Goal: Task Accomplishment & Management: Manage account settings

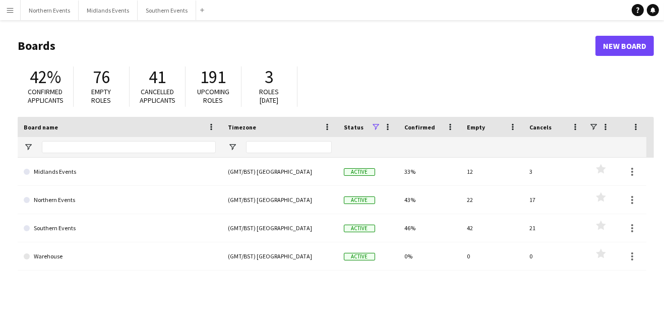
click at [46, 199] on link "Northern Events" at bounding box center [120, 200] width 192 height 28
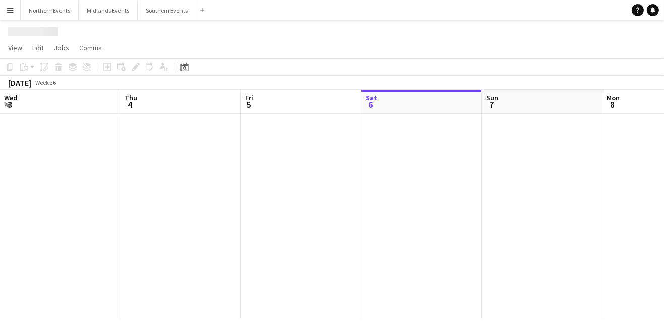
scroll to position [0, 240]
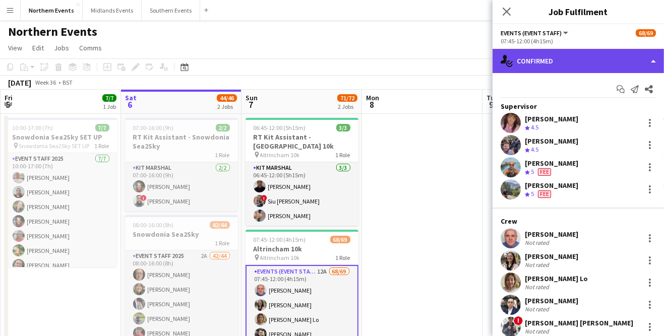
click at [652, 61] on div "single-neutral-actions-check-2 Confirmed" at bounding box center [577, 61] width 171 height 24
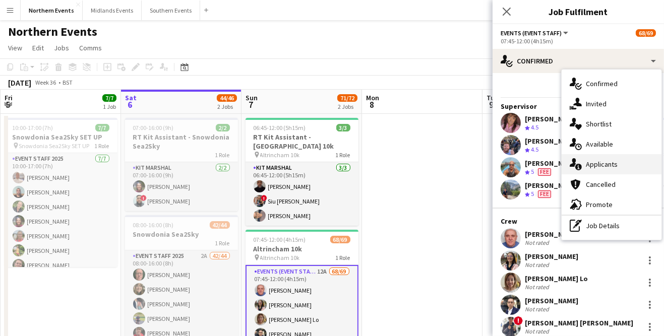
click at [621, 164] on div "single-neutral-actions-information Applicants" at bounding box center [611, 164] width 100 height 20
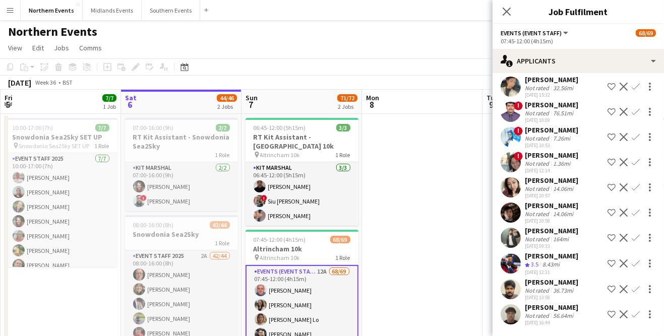
scroll to position [0, 0]
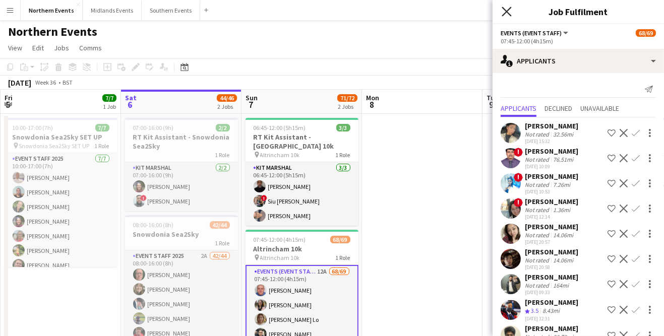
click at [506, 14] on icon "Close pop-in" at bounding box center [506, 12] width 10 height 10
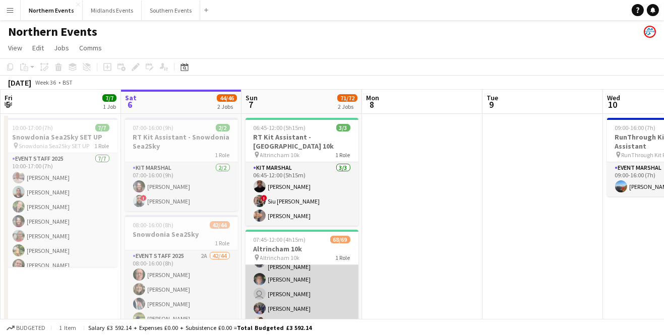
scroll to position [61, 0]
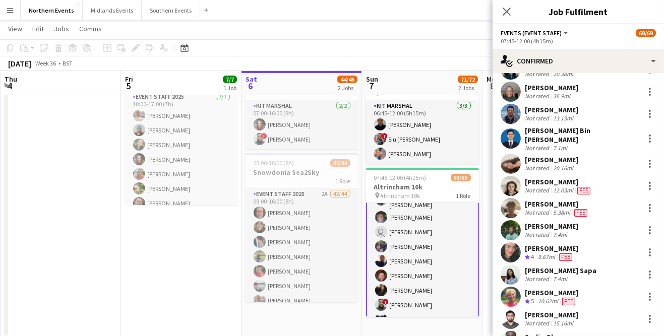
scroll to position [1328, 0]
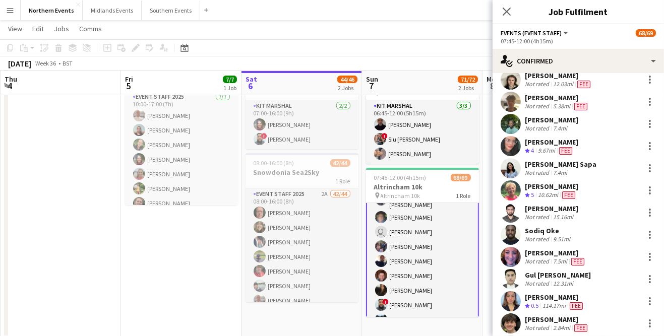
type input "**********"
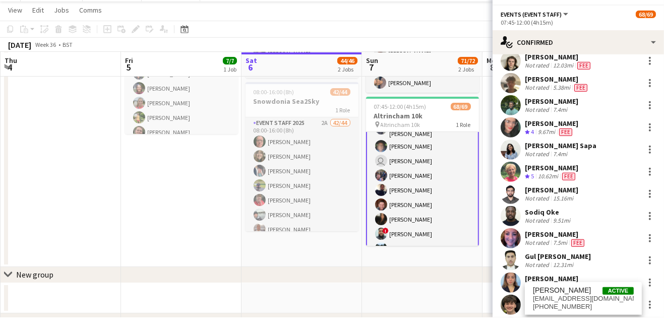
scroll to position [114, 0]
click at [578, 321] on span "[EMAIL_ADDRESS][DOMAIN_NAME]" at bounding box center [583, 317] width 101 height 8
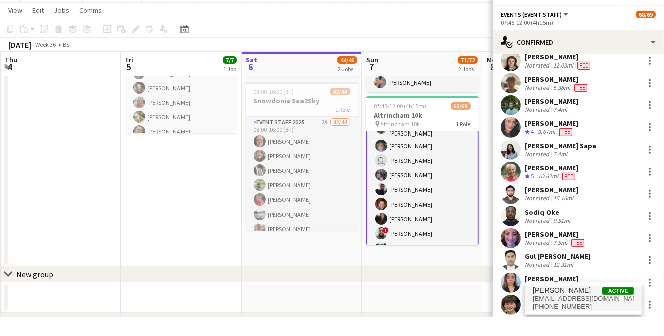
click at [561, 321] on span "[EMAIL_ADDRESS][DOMAIN_NAME]" at bounding box center [583, 317] width 101 height 8
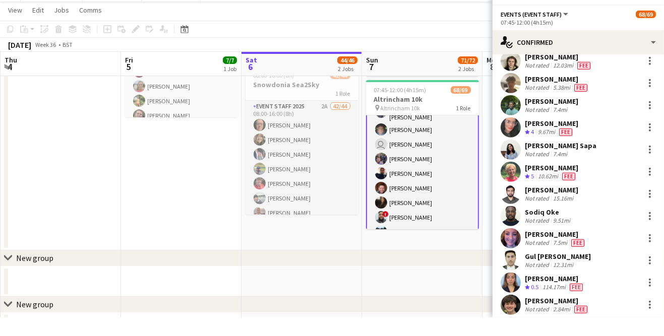
scroll to position [130, 0]
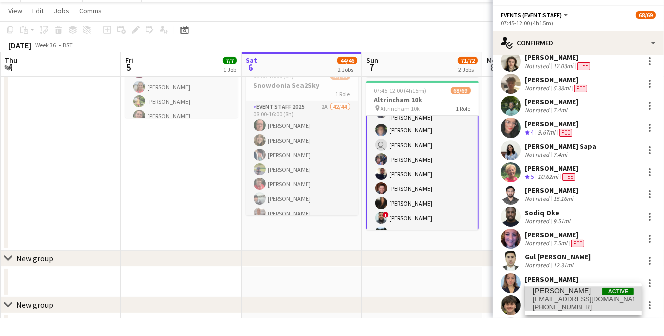
click at [625, 321] on span "[EMAIL_ADDRESS][DOMAIN_NAME]" at bounding box center [583, 317] width 101 height 8
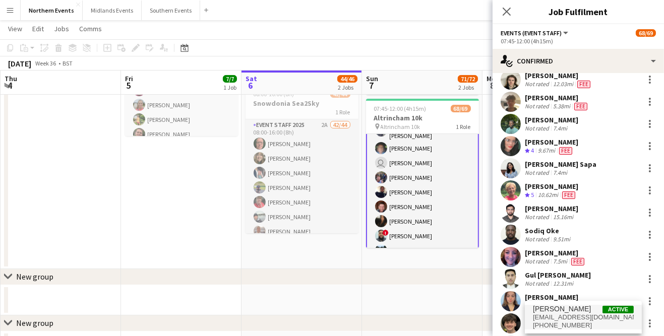
click at [568, 321] on span "[EMAIL_ADDRESS][DOMAIN_NAME]" at bounding box center [583, 317] width 101 height 8
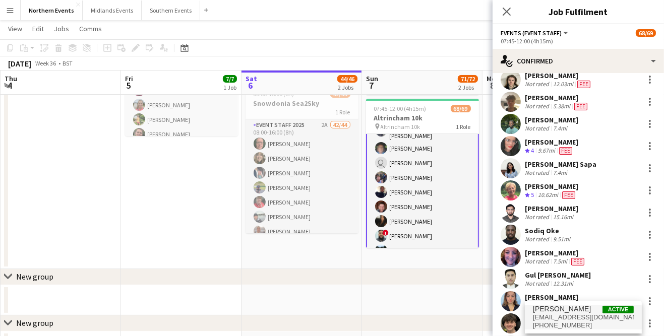
click at [639, 333] on div "[PERSON_NAME] Active [EMAIL_ADDRESS][DOMAIN_NAME] [PHONE_NUMBER]" at bounding box center [582, 317] width 117 height 32
click at [585, 321] on span "[EMAIL_ADDRESS][DOMAIN_NAME]" at bounding box center [583, 317] width 101 height 8
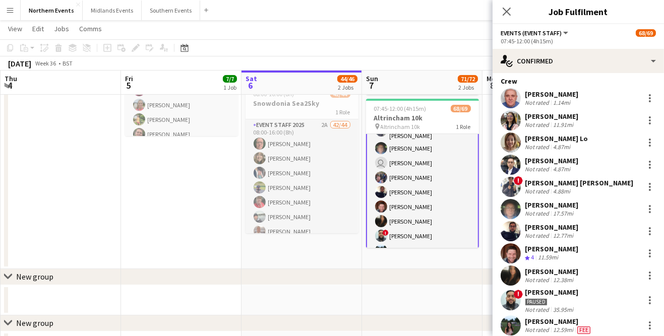
scroll to position [0, 0]
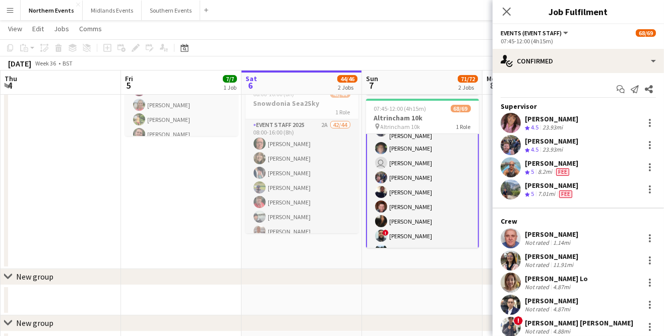
click at [518, 15] on div "Close pop-in" at bounding box center [506, 11] width 28 height 23
click at [506, 13] on icon "Close pop-in" at bounding box center [506, 12] width 10 height 10
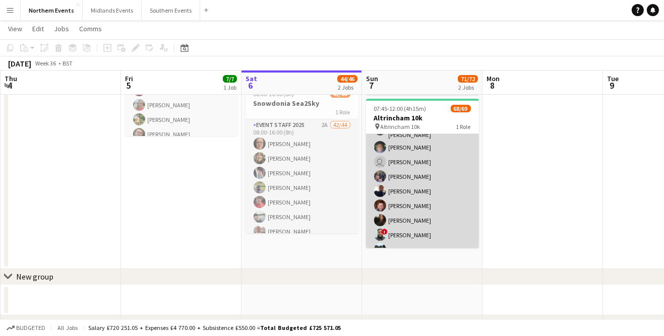
scroll to position [86, 0]
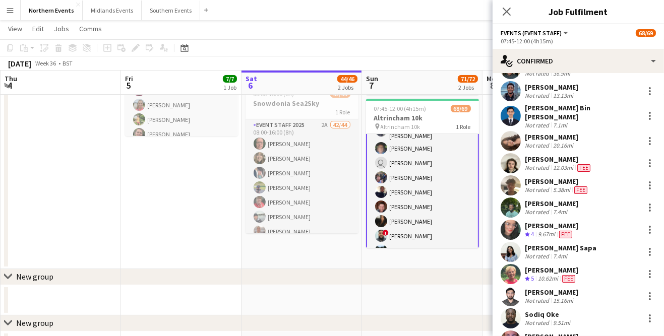
scroll to position [1328, 0]
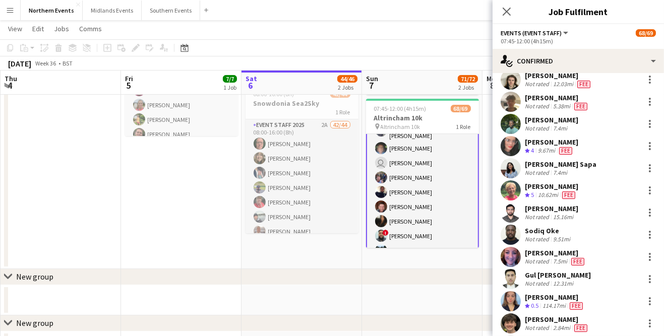
type input "**********"
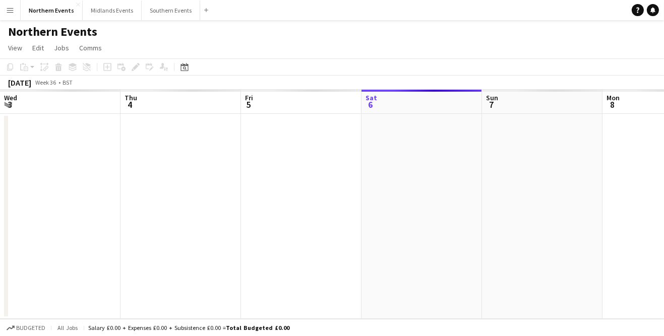
scroll to position [0, 240]
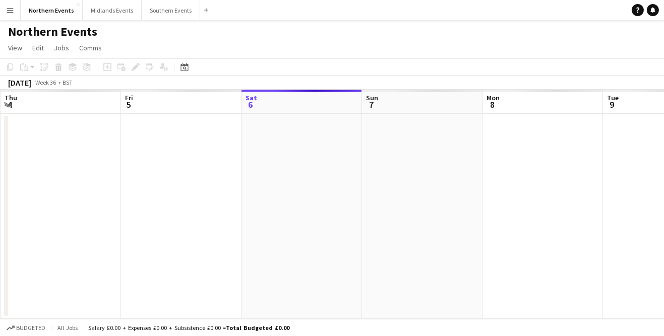
click at [320, 240] on app-date-cell at bounding box center [301, 216] width 120 height 205
click at [410, 268] on app-date-cell at bounding box center [422, 216] width 120 height 205
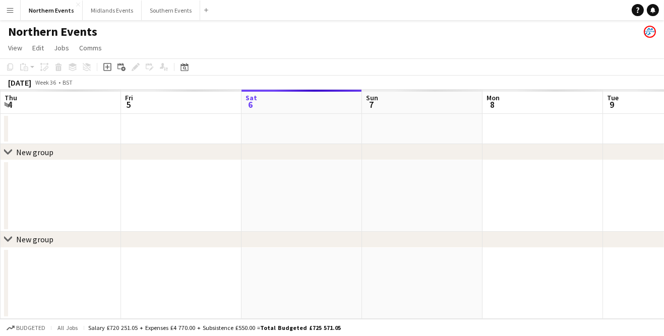
scroll to position [0, 0]
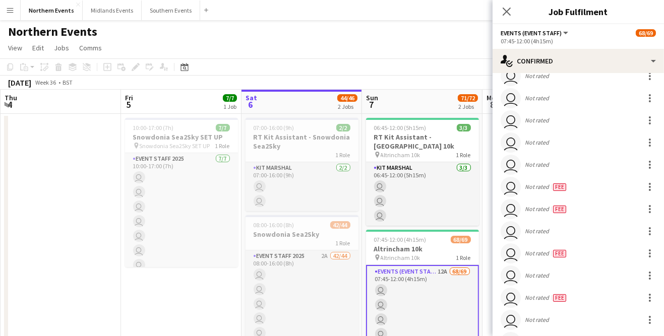
scroll to position [1317, 0]
click at [555, 336] on input at bounding box center [582, 340] width 117 height 12
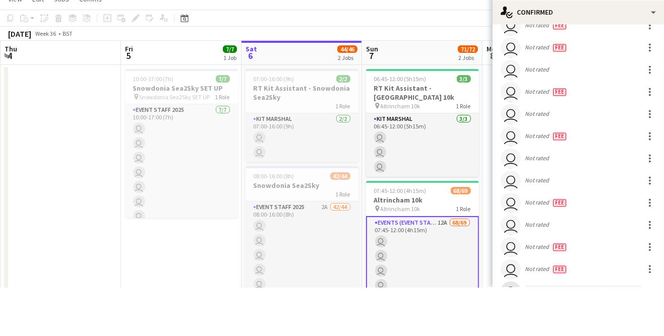
scroll to position [65, 0]
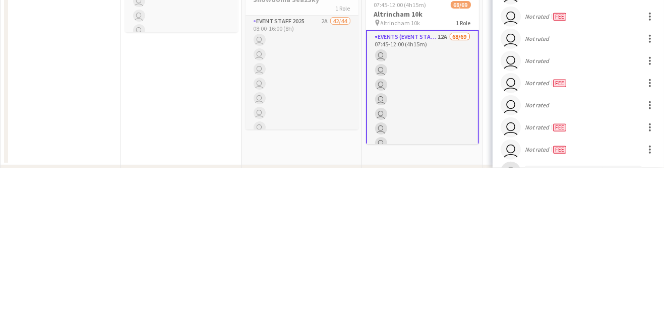
type input "****"
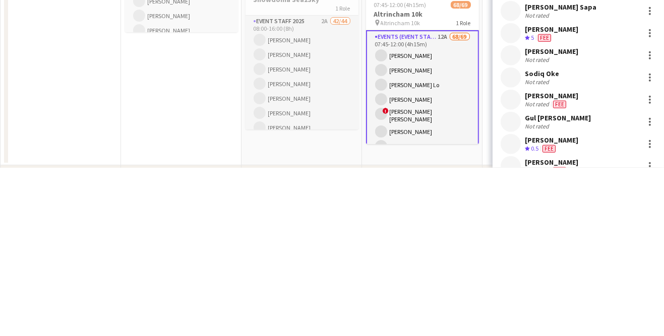
scroll to position [1328, 0]
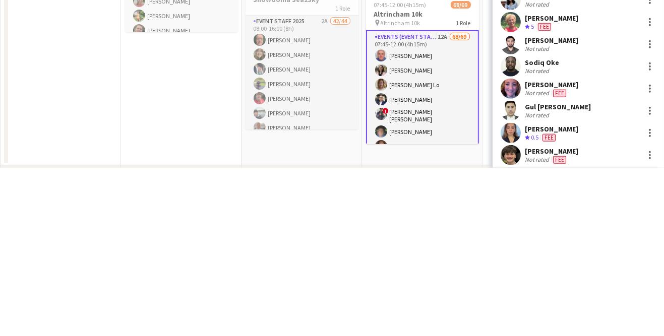
type input "******"
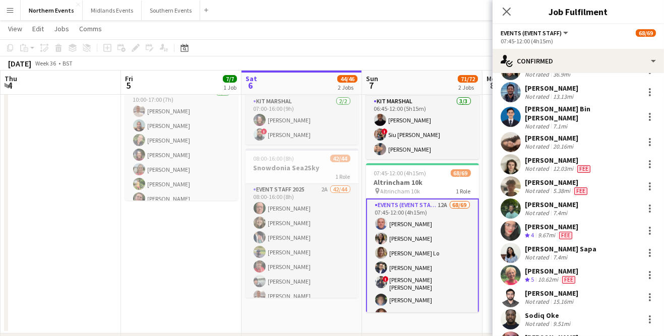
scroll to position [1328, 0]
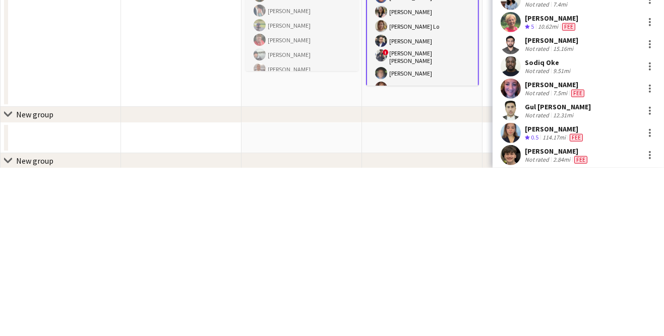
scroll to position [130, 0]
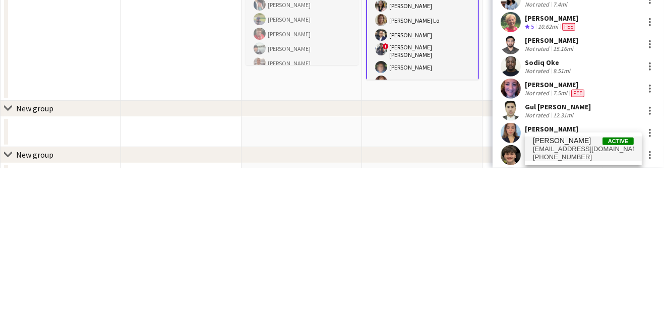
type input "**********"
click at [571, 329] on span "[PHONE_NUMBER]" at bounding box center [583, 325] width 101 height 8
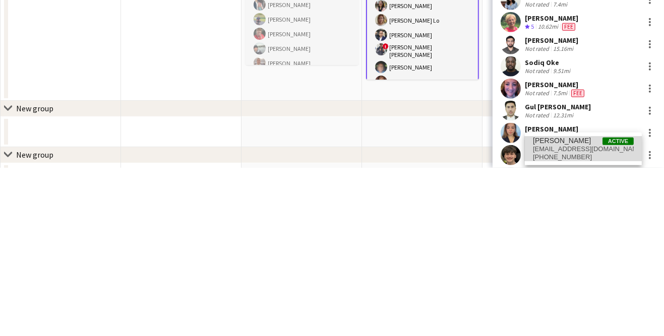
click at [568, 321] on span "[EMAIL_ADDRESS][DOMAIN_NAME]" at bounding box center [583, 317] width 101 height 8
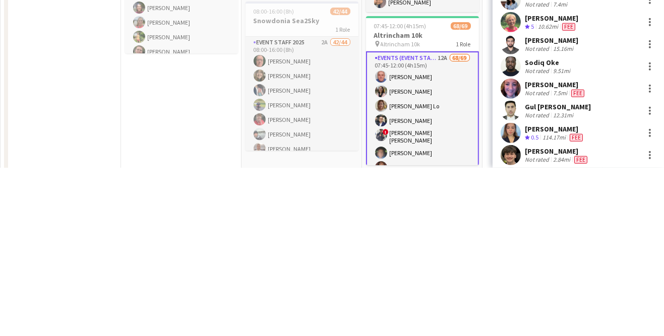
scroll to position [49, 0]
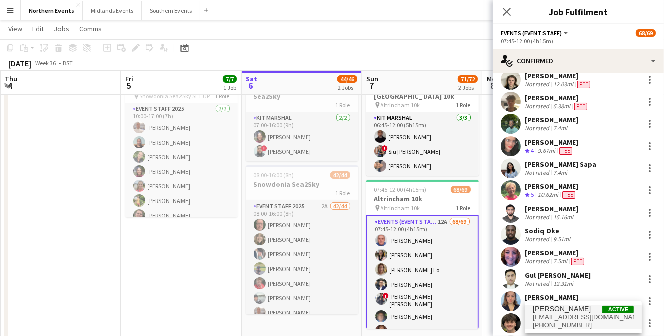
click at [572, 321] on span "[EMAIL_ADDRESS][DOMAIN_NAME]" at bounding box center [583, 317] width 101 height 8
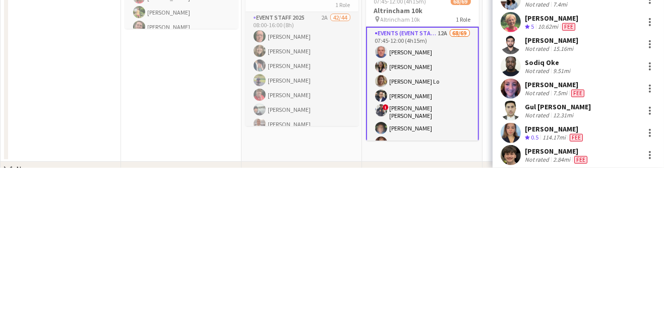
scroll to position [114, 0]
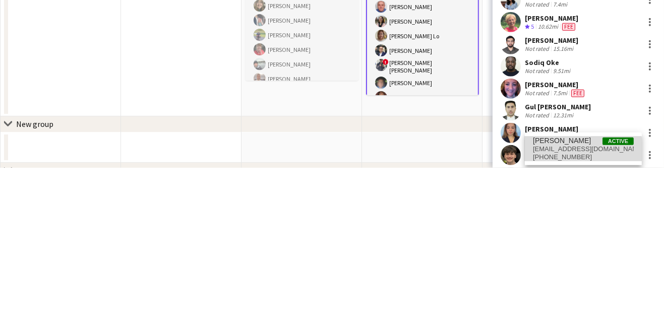
click at [567, 321] on span "[EMAIL_ADDRESS][DOMAIN_NAME]" at bounding box center [583, 317] width 101 height 8
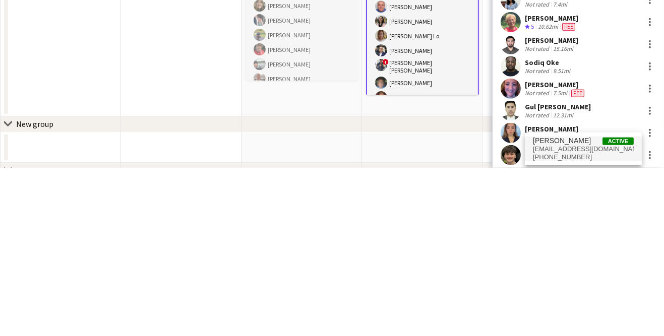
click at [582, 321] on span "[EMAIL_ADDRESS][DOMAIN_NAME]" at bounding box center [583, 317] width 101 height 8
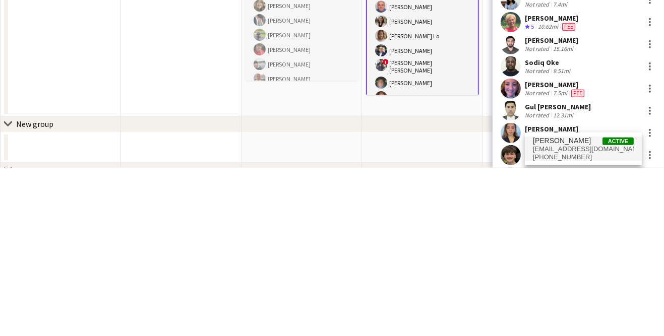
click at [441, 336] on div "chevron-right New group" at bounding box center [332, 339] width 664 height 16
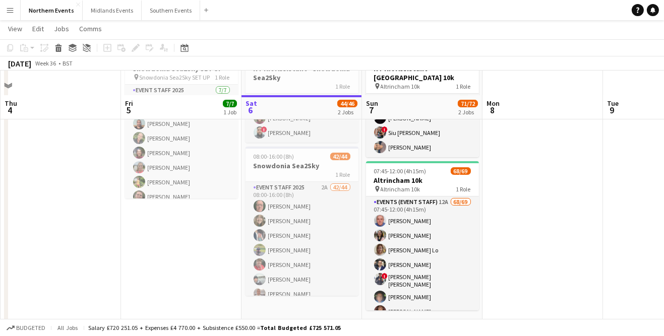
scroll to position [0, 0]
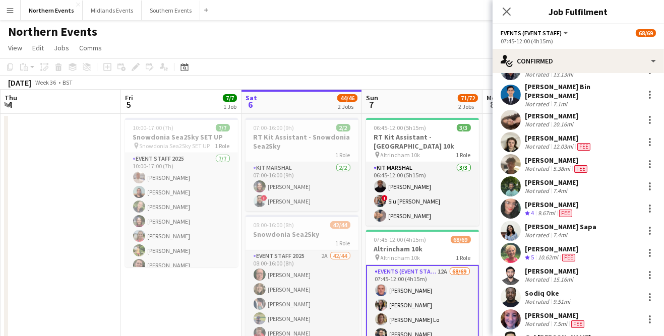
scroll to position [1370, 0]
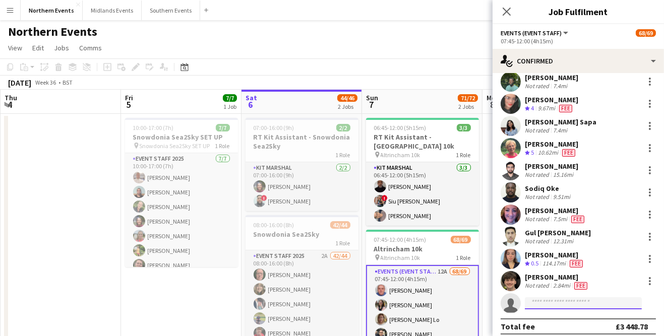
click at [552, 297] on input at bounding box center [582, 303] width 117 height 12
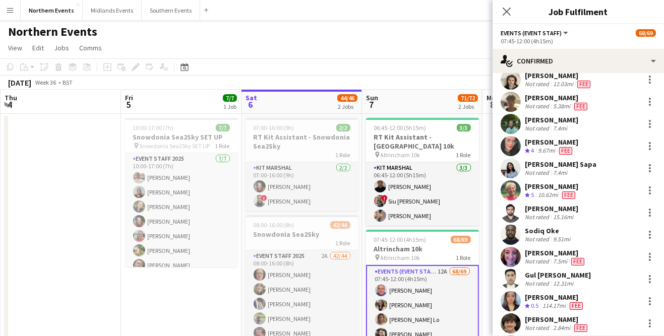
click at [511, 23] on div "Close pop-in Job Fulfilment" at bounding box center [577, 12] width 171 height 24
click at [504, 13] on icon at bounding box center [506, 12] width 10 height 10
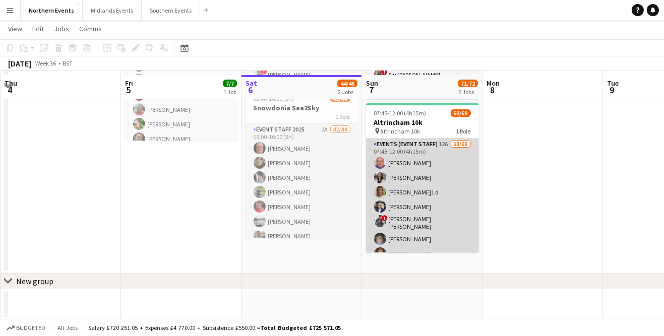
scroll to position [130, 0]
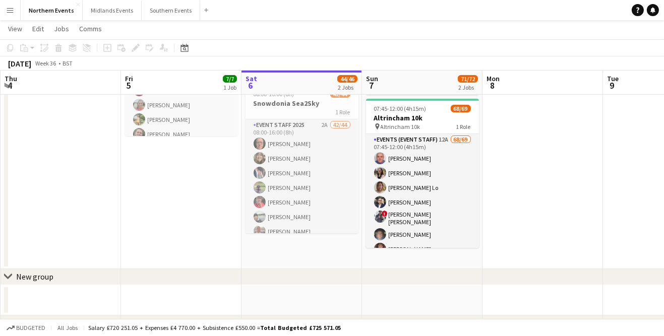
click at [546, 261] on app-date-cell at bounding box center [542, 126] width 120 height 286
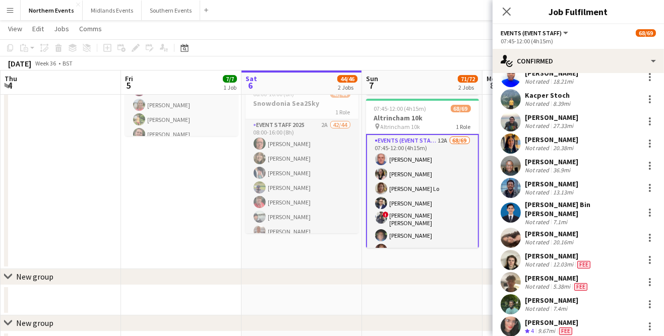
scroll to position [1328, 0]
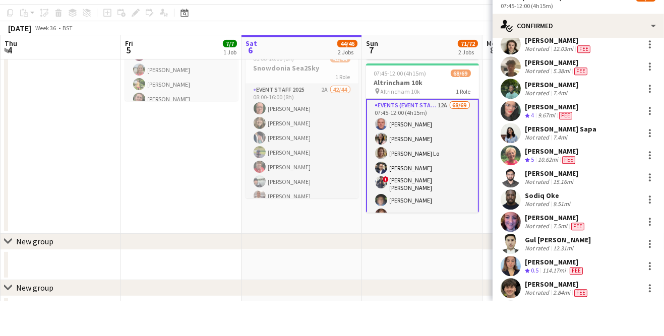
scroll to position [130, 0]
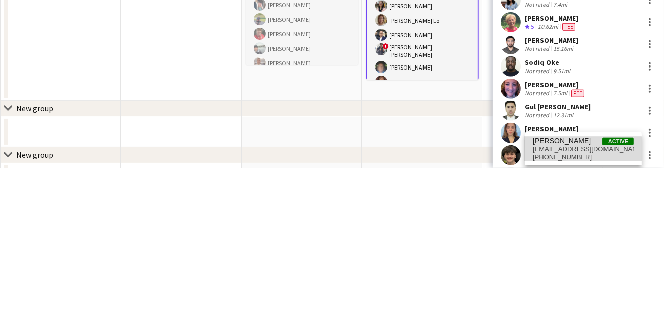
type input "**********"
click at [565, 329] on span "[PHONE_NUMBER]" at bounding box center [583, 325] width 101 height 8
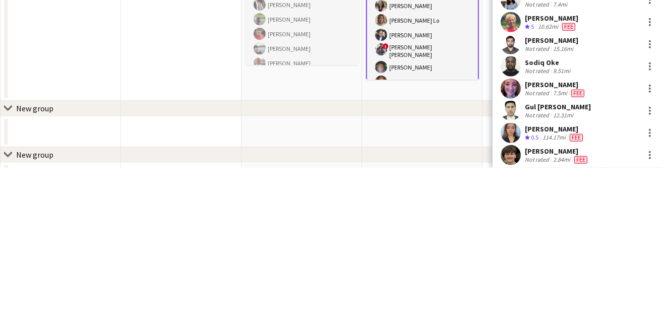
scroll to position [1504, 0]
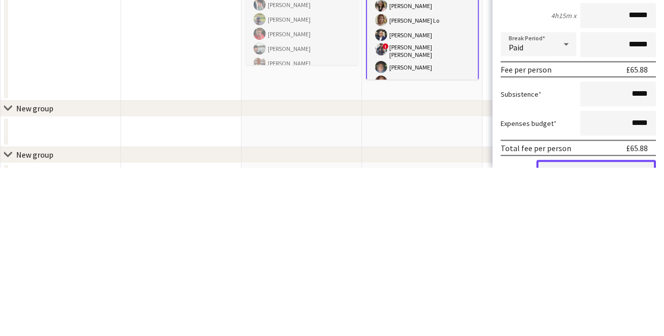
click at [621, 334] on button "Confirm" at bounding box center [595, 338] width 119 height 20
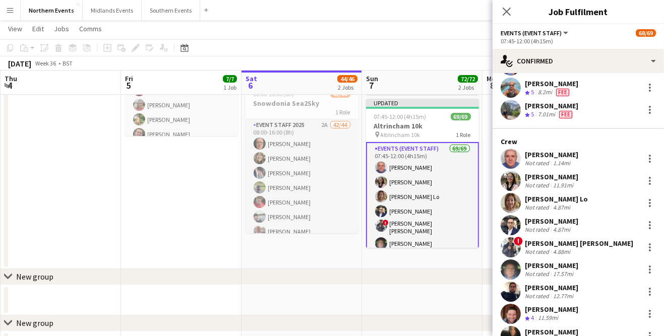
scroll to position [0, 0]
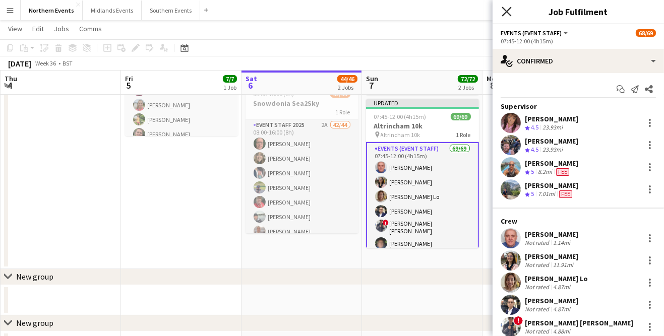
click at [505, 14] on icon at bounding box center [506, 12] width 10 height 10
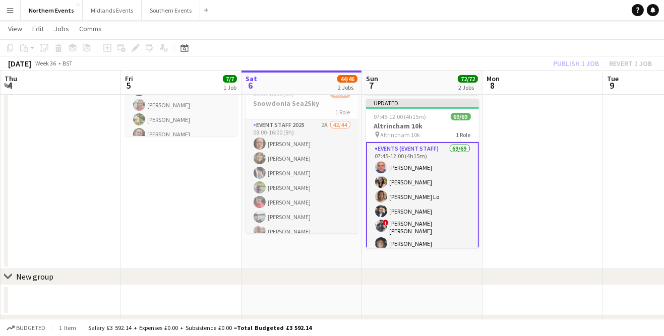
click at [579, 66] on div "Publish 1 job Revert 1 job" at bounding box center [602, 63] width 123 height 13
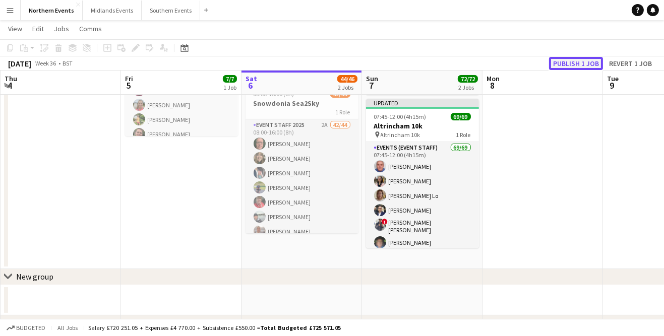
click at [584, 59] on button "Publish 1 job" at bounding box center [576, 63] width 54 height 13
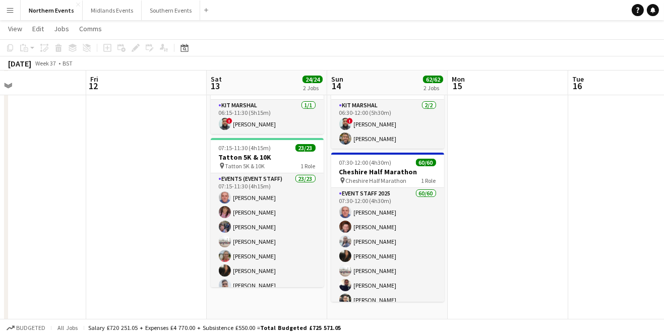
scroll to position [61, 0]
click at [389, 169] on h3 "Cheshire Half Marathon" at bounding box center [387, 171] width 113 height 9
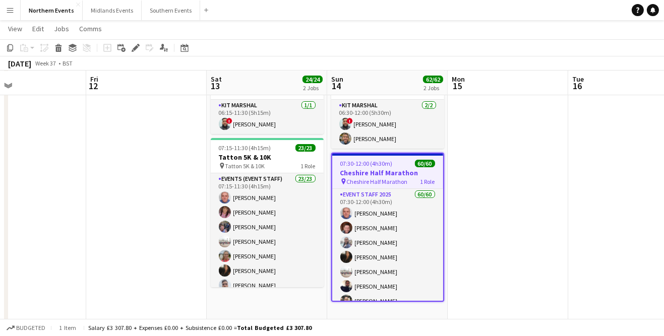
click at [147, 40] on app-toolbar "Copy Paste Paste Ctrl+V Paste with crew Ctrl+Shift+V Paste linked Job [GEOGRAPH…" at bounding box center [332, 47] width 664 height 17
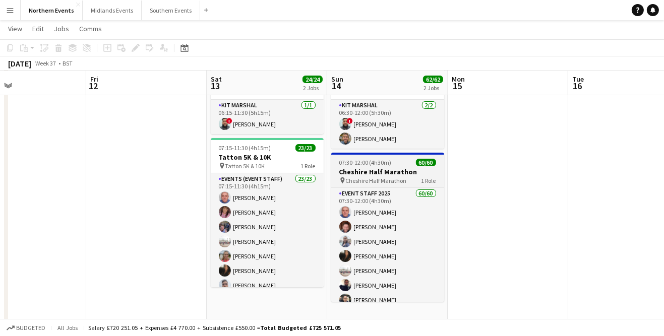
click at [378, 170] on h3 "Cheshire Half Marathon" at bounding box center [387, 171] width 113 height 9
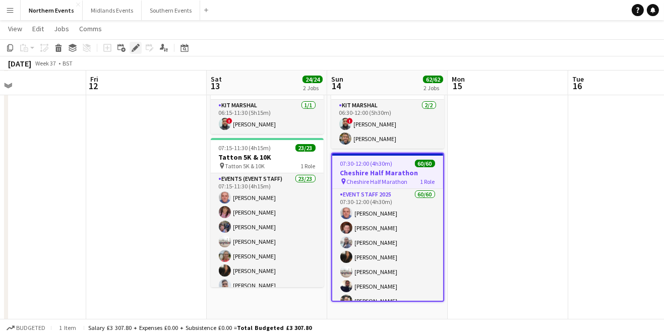
click at [134, 46] on icon "Edit" at bounding box center [135, 48] width 8 height 8
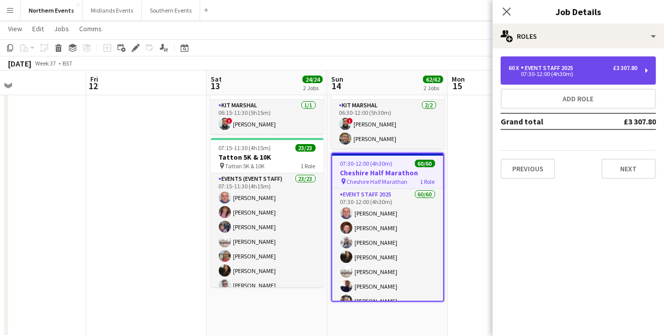
click at [557, 73] on div "07:30-12:00 (4h30m)" at bounding box center [572, 74] width 128 height 5
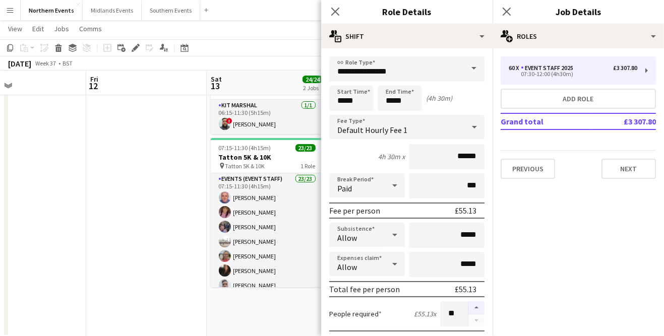
click at [476, 306] on button "button" at bounding box center [476, 307] width 16 height 13
type input "**"
click at [503, 17] on app-icon "Close pop-in" at bounding box center [506, 12] width 15 height 15
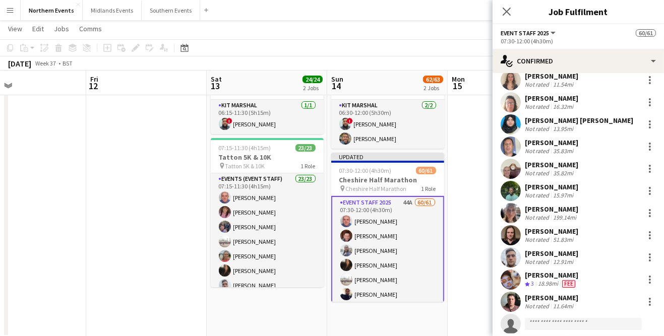
scroll to position [1182, 0]
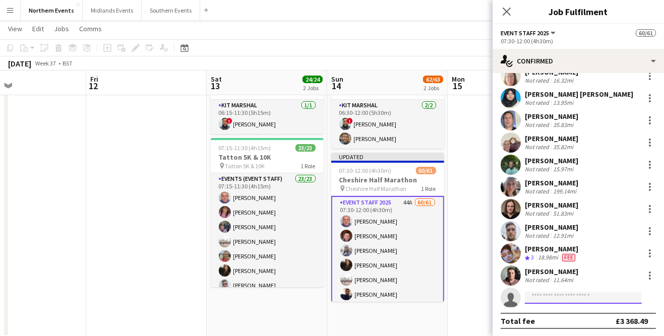
click at [553, 300] on input at bounding box center [582, 298] width 117 height 12
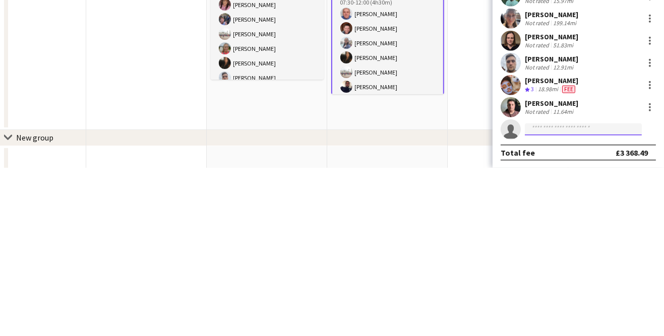
scroll to position [106, 0]
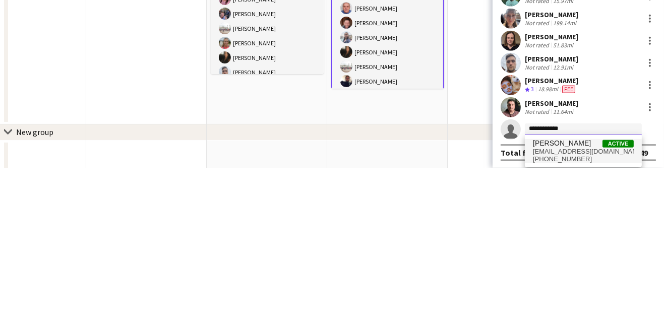
type input "**********"
click at [574, 323] on span "[PHONE_NUMBER]" at bounding box center [583, 327] width 101 height 8
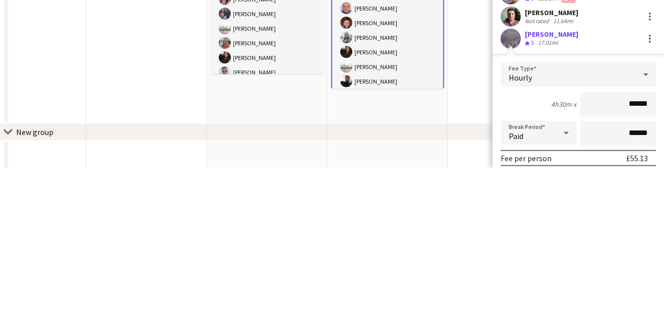
scroll to position [1272, 0]
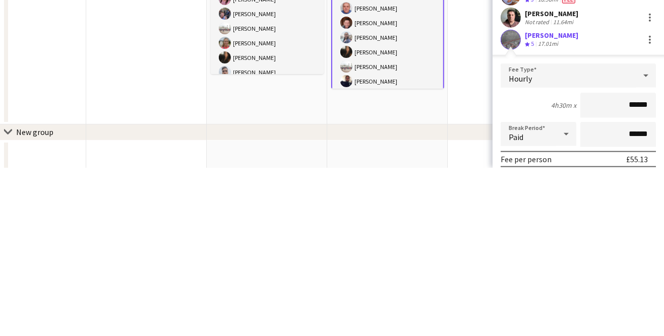
click at [646, 275] on input "******" at bounding box center [618, 273] width 76 height 25
type input "**"
click at [647, 272] on input at bounding box center [618, 273] width 76 height 25
click at [560, 208] on div "[PERSON_NAME]" at bounding box center [550, 203] width 53 height 9
type input "*****"
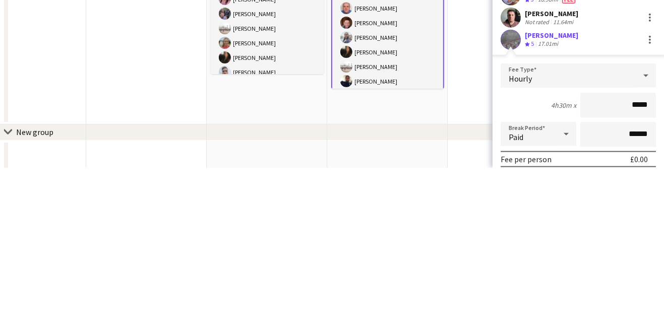
scroll to position [106, 0]
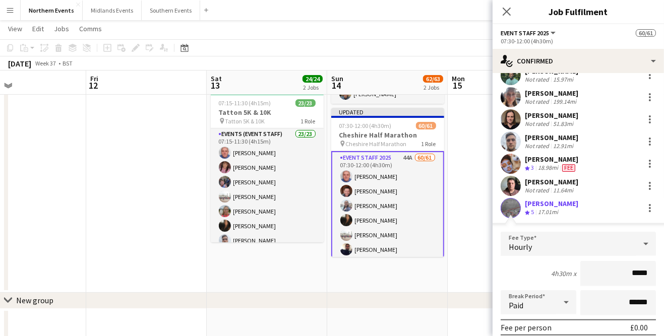
click at [557, 206] on div "[PERSON_NAME]" at bounding box center [550, 203] width 53 height 9
click at [520, 202] on div "[PERSON_NAME] Crew rating 5 17.01mi" at bounding box center [577, 208] width 171 height 20
click at [557, 208] on div "[PERSON_NAME]" at bounding box center [550, 203] width 53 height 9
click at [477, 252] on app-date-cell at bounding box center [507, 150] width 120 height 286
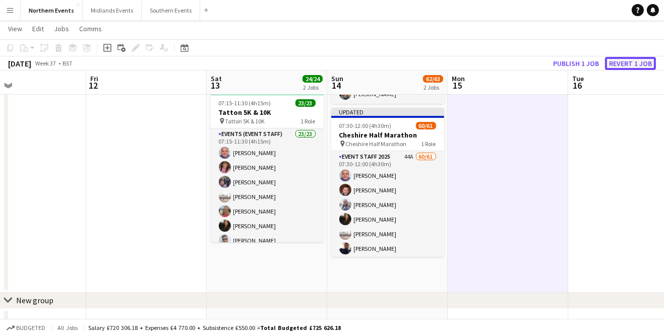
click at [641, 67] on button "Revert 1 job" at bounding box center [630, 63] width 51 height 13
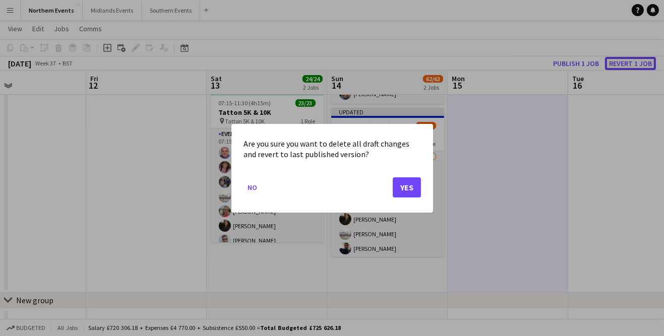
scroll to position [0, 0]
click at [404, 190] on button "Yes" at bounding box center [406, 187] width 28 height 20
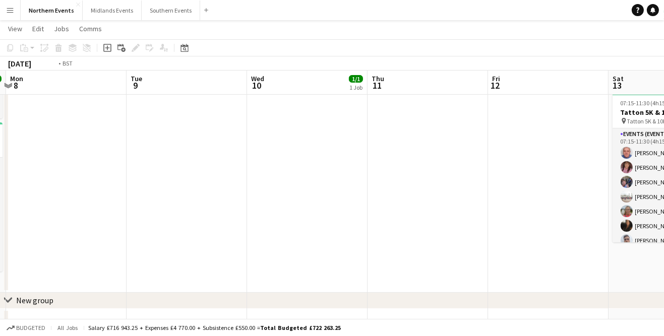
scroll to position [0, 378]
